Goal: Task Accomplishment & Management: Manage account settings

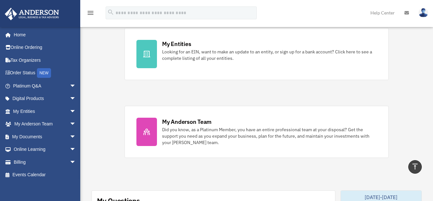
scroll to position [226, 0]
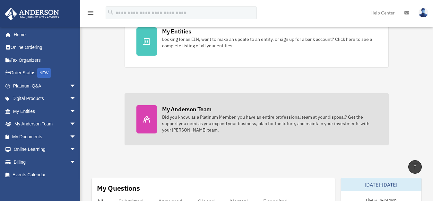
click at [173, 117] on div "Did you know, as a Platinum Member, you have an entire professional team at you…" at bounding box center [269, 123] width 215 height 19
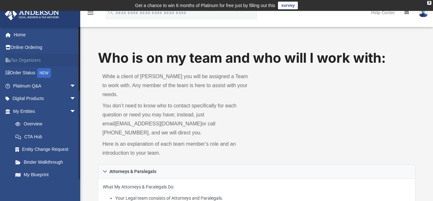
click at [30, 60] on link "Tax Organizers" at bounding box center [44, 60] width 81 height 13
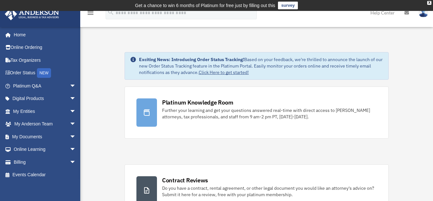
click at [424, 16] on img at bounding box center [424, 12] width 10 height 9
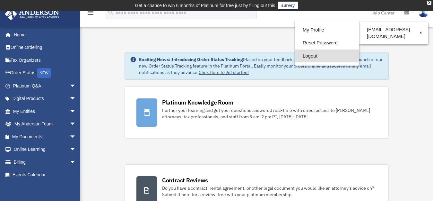
click at [304, 56] on link "Logout" at bounding box center [327, 55] width 64 height 13
